Goal: Check status: Check status

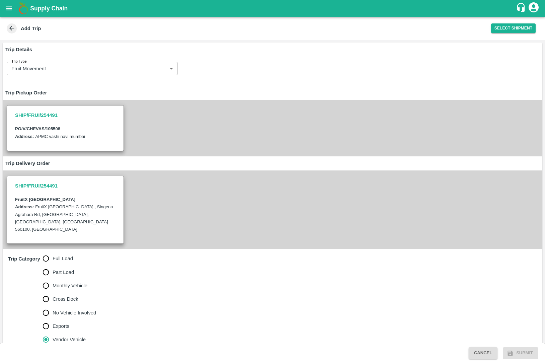
scroll to position [199, 0]
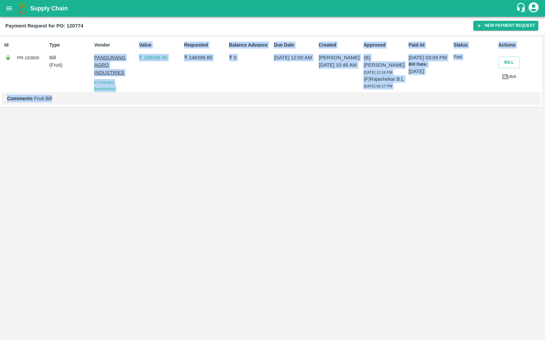
drag, startPoint x: 128, startPoint y: 52, endPoint x: 345, endPoint y: 105, distance: 223.6
click at [345, 105] on div "Id PR-183808 Type Bill ( Fruit ) Vendor [PERSON_NAME] INDUSTRIES KYC Verified B…" at bounding box center [271, 71] width 542 height 69
click at [341, 124] on div "Id PR-183808 Type Bill ( Fruit ) Vendor [PERSON_NAME] INDUSTRIES KYC Verified B…" at bounding box center [272, 186] width 545 height 305
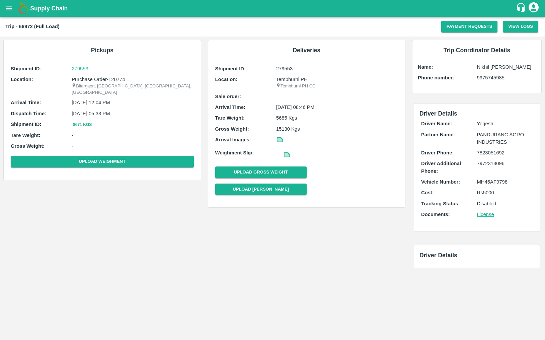
click at [502, 174] on div "7972313096" at bounding box center [505, 167] width 56 height 15
click at [490, 192] on p "Rs 5000" at bounding box center [505, 192] width 56 height 7
click at [469, 24] on button "Payment Requests" at bounding box center [469, 27] width 57 height 12
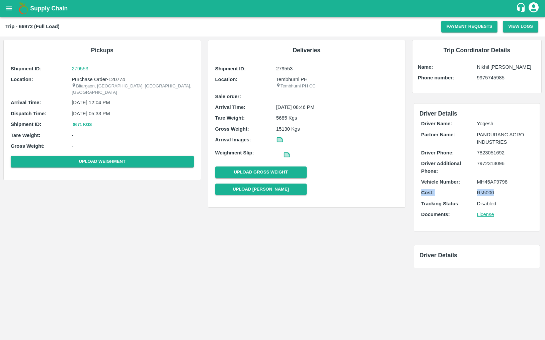
drag, startPoint x: 419, startPoint y: 193, endPoint x: 528, endPoint y: 193, distance: 109.1
click at [528, 193] on div "Driver Name: [PERSON_NAME] Partner Name: [PERSON_NAME] INDUSTRIES Driver Phone:…" at bounding box center [476, 170] width 115 height 105
